Goal: Use online tool/utility: Utilize a website feature to perform a specific function

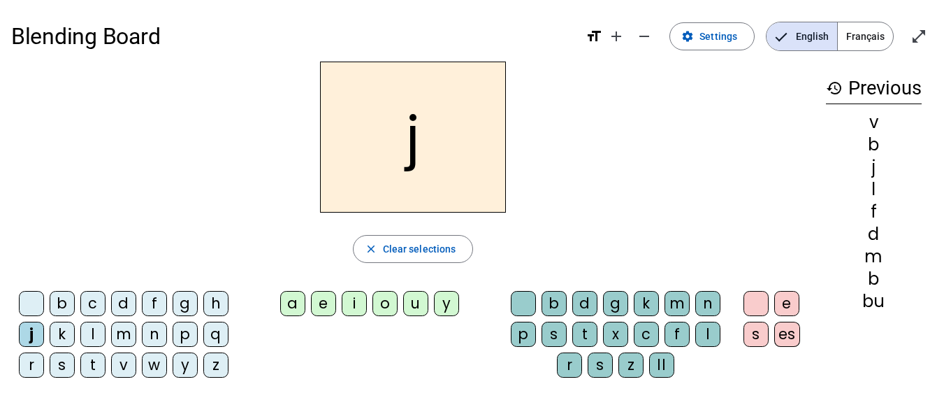
click at [59, 307] on div "b" at bounding box center [62, 303] width 25 height 25
click at [126, 301] on div "d" at bounding box center [123, 303] width 25 height 25
click at [126, 306] on div "d" at bounding box center [123, 303] width 25 height 25
click at [122, 331] on div "m" at bounding box center [123, 333] width 25 height 25
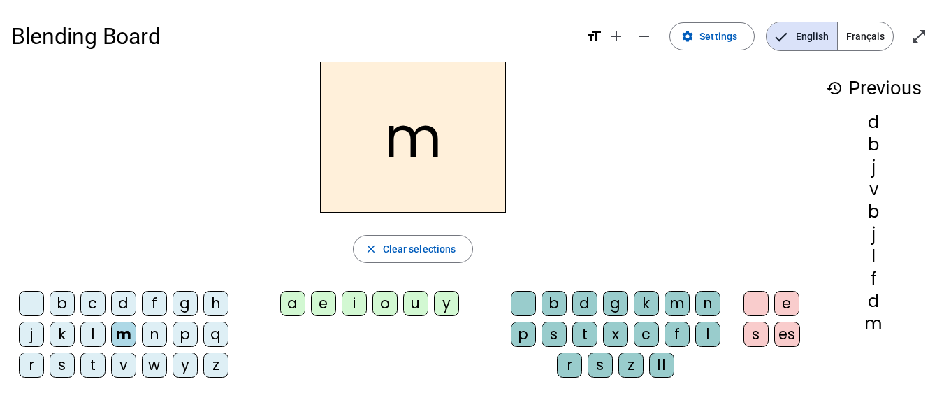
click at [147, 324] on div "n" at bounding box center [154, 333] width 25 height 25
click at [154, 364] on div "w" at bounding box center [154, 364] width 25 height 25
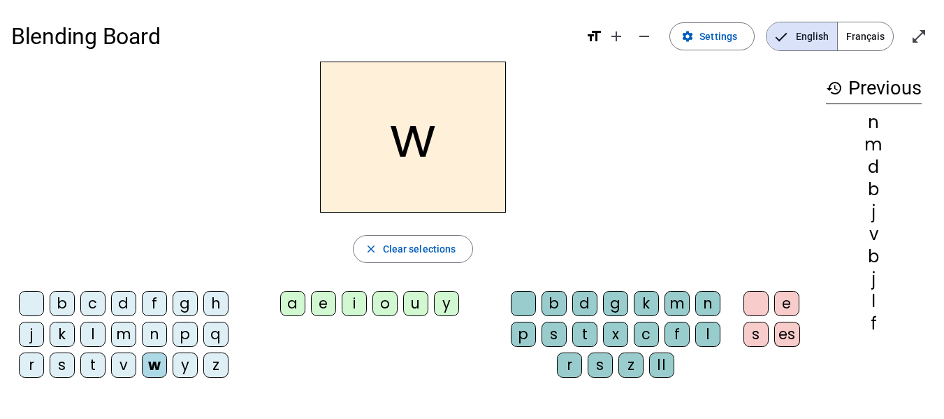
click at [376, 305] on div "o" at bounding box center [384, 303] width 25 height 25
click at [413, 304] on div "u" at bounding box center [415, 303] width 25 height 25
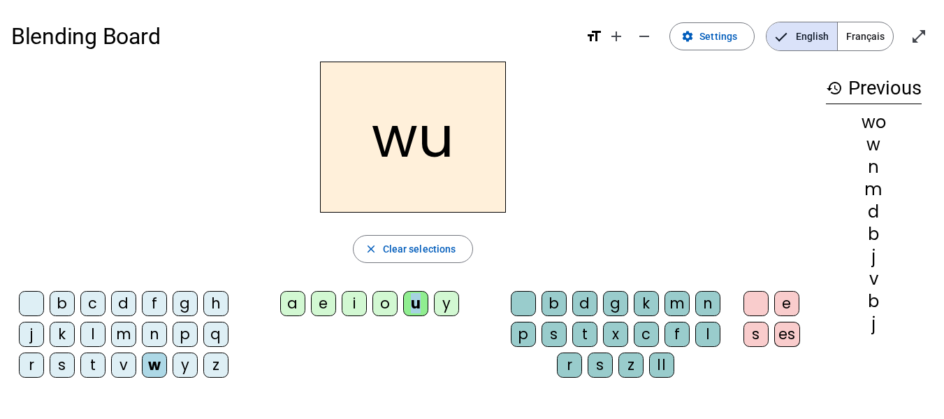
click at [413, 304] on div "u" at bounding box center [415, 303] width 25 height 25
click at [30, 300] on div at bounding box center [31, 303] width 25 height 25
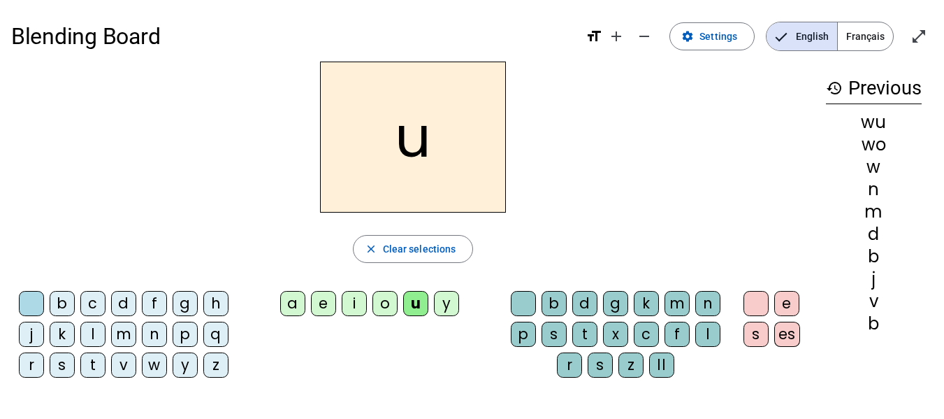
click at [64, 304] on div "b" at bounding box center [62, 303] width 25 height 25
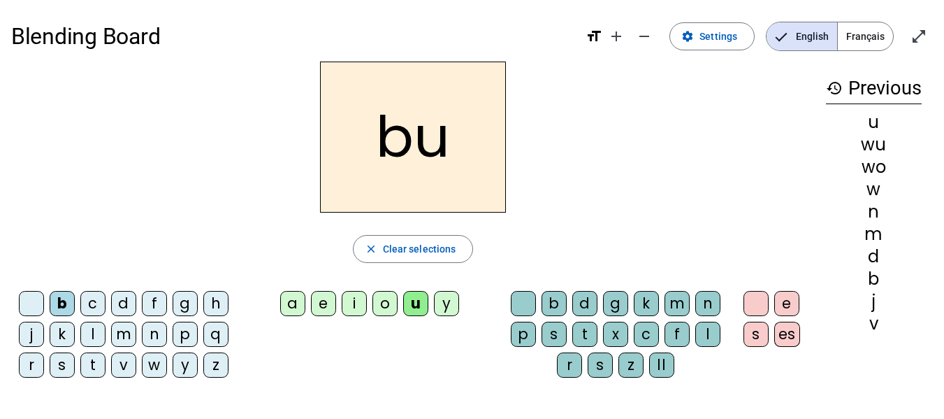
click at [118, 343] on div "m" at bounding box center [123, 333] width 25 height 25
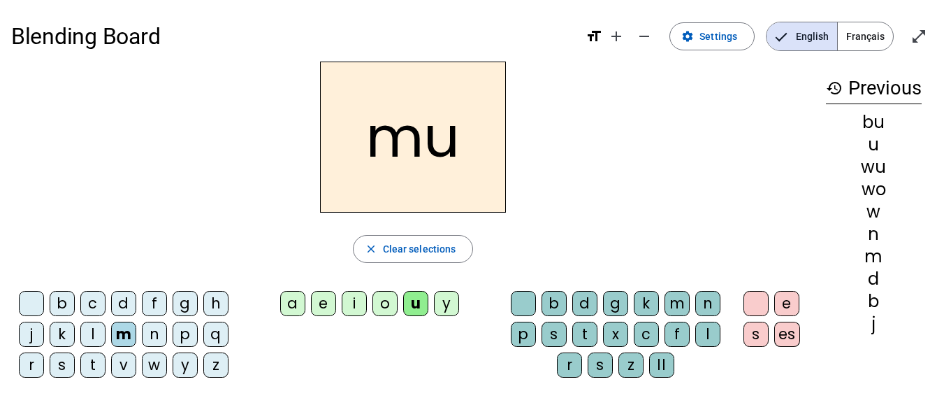
click at [178, 338] on div "p" at bounding box center [185, 333] width 25 height 25
